Goal: Navigation & Orientation: Find specific page/section

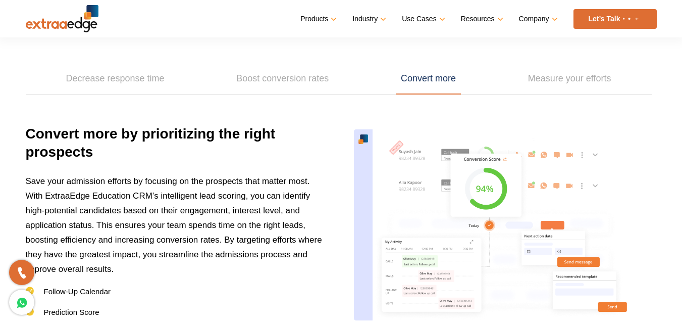
scroll to position [1414, 0]
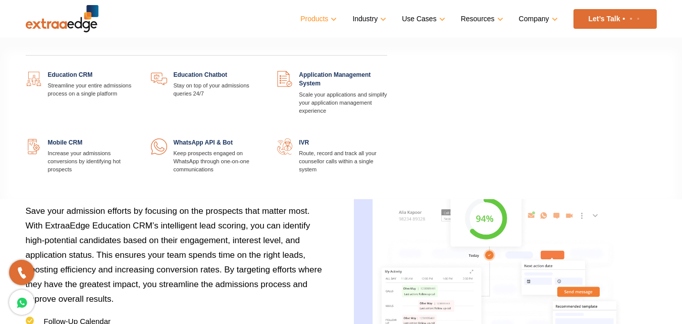
drag, startPoint x: 338, startPoint y: 15, endPoint x: 329, endPoint y: 19, distance: 9.5
click at [337, 15] on ul "Products Education CRM Streamline your entire admissions process on a single pl…" at bounding box center [478, 19] width 356 height 20
click at [328, 19] on link "Products" at bounding box center [317, 19] width 34 height 15
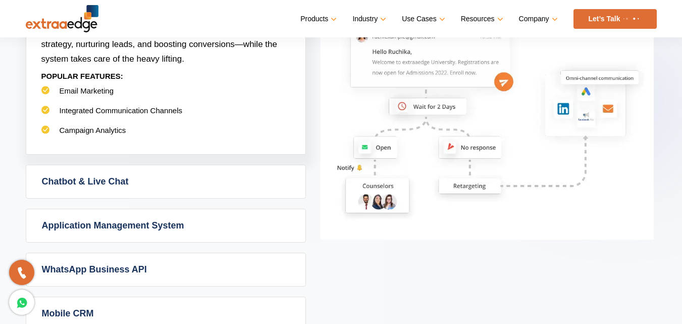
scroll to position [707, 0]
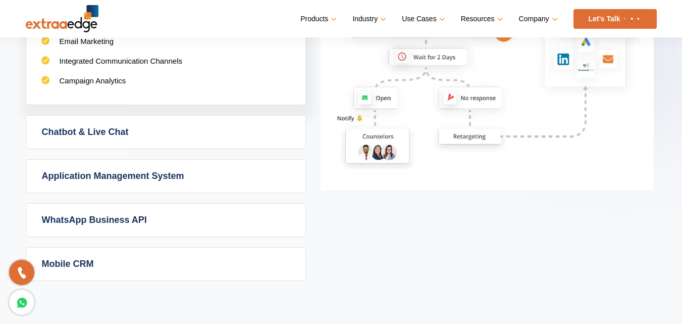
click at [87, 260] on link "Mobile CRM" at bounding box center [165, 263] width 279 height 33
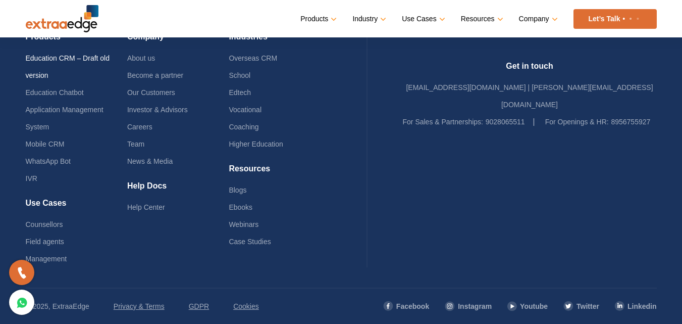
scroll to position [2470, 0]
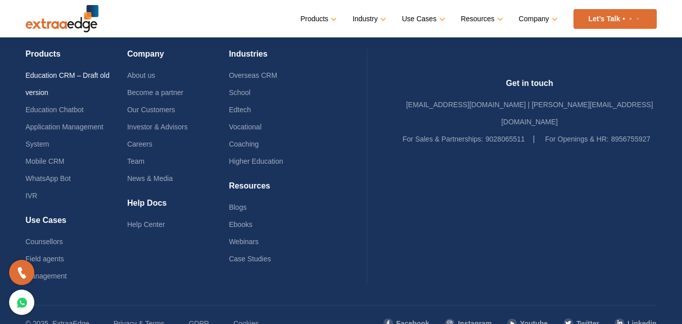
click at [65, 74] on link "Education CRM – Draft old version" at bounding box center [68, 83] width 84 height 25
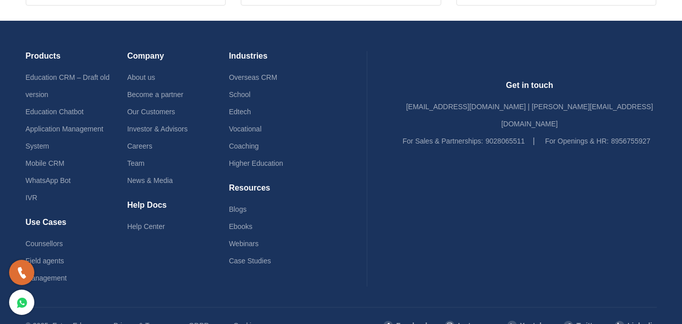
scroll to position [303, 0]
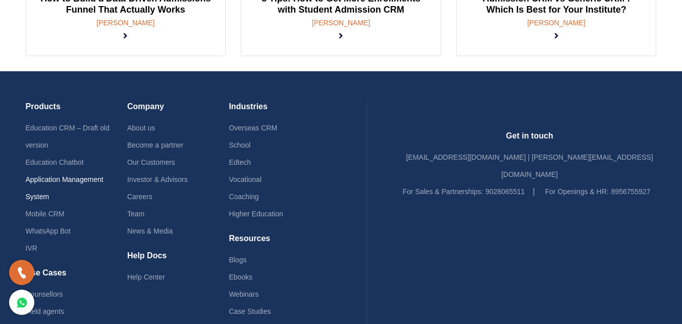
click at [70, 175] on link "Application Management System" at bounding box center [65, 187] width 78 height 25
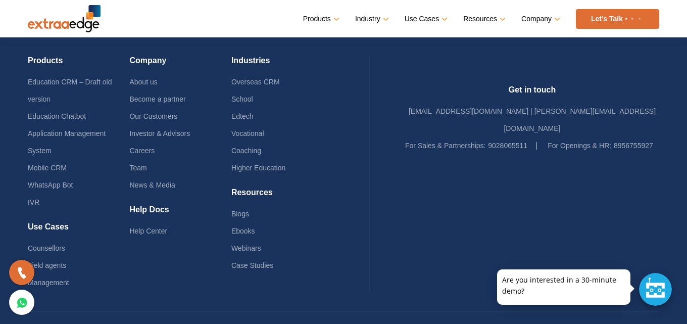
scroll to position [3675, 0]
